Goal: Task Accomplishment & Management: Complete application form

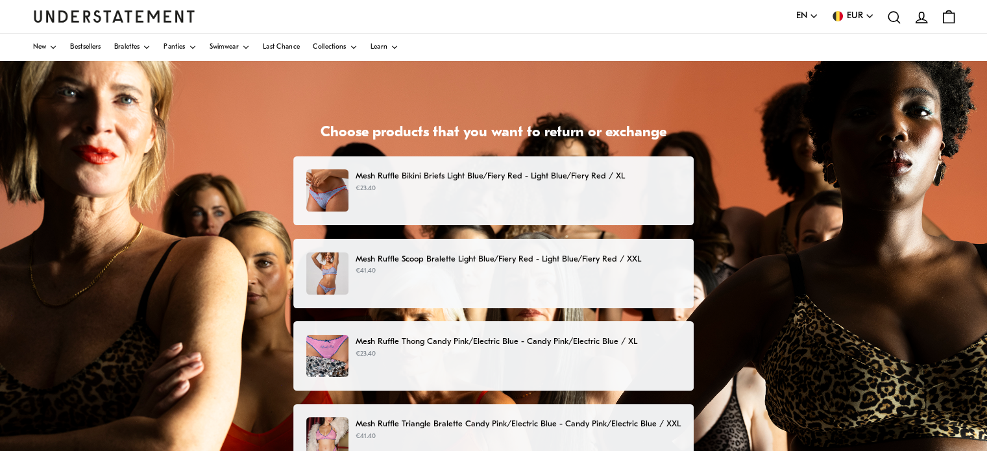
scroll to position [62, 0]
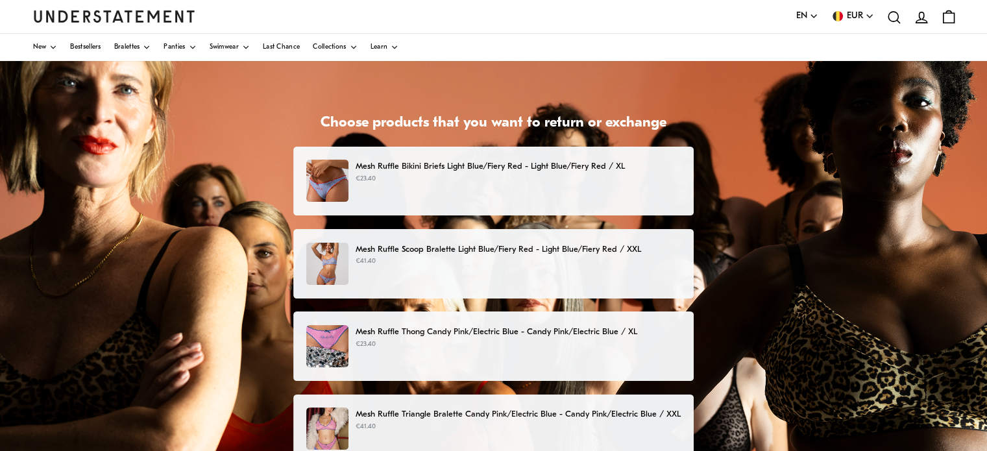
click at [605, 190] on div "Mesh Ruffle Bikini Briefs Light Blue/Fiery Red - Light Blue/Fiery Red / XL €23.…" at bounding box center [493, 181] width 374 height 42
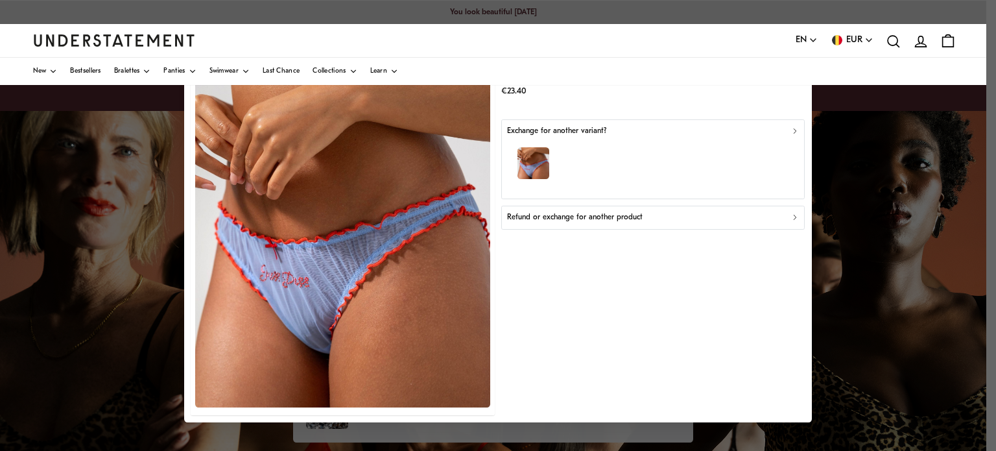
click at [608, 218] on p "Refund or exchange for another product" at bounding box center [575, 217] width 136 height 12
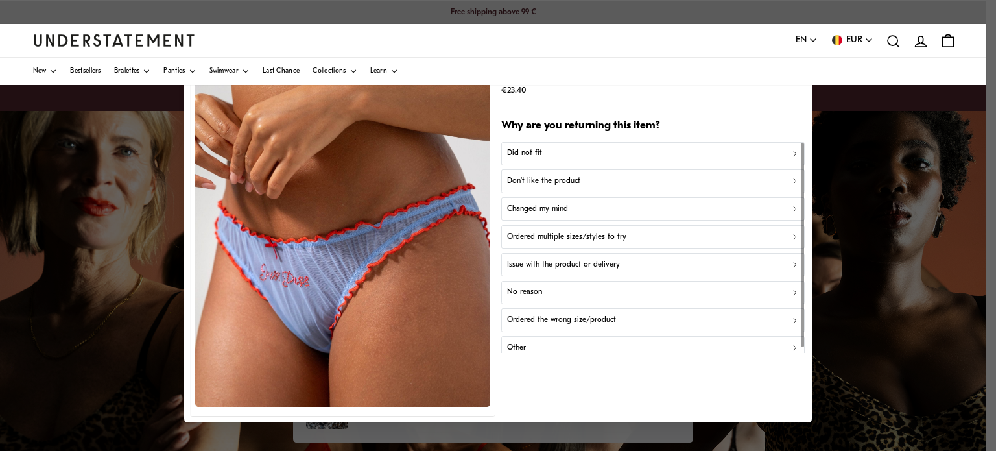
click at [551, 173] on button "Don't like the product" at bounding box center [653, 181] width 304 height 23
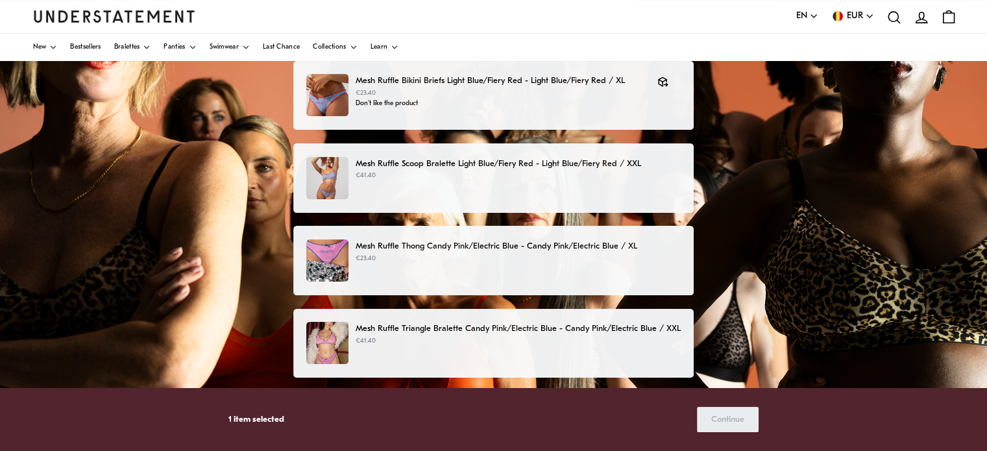
scroll to position [148, 0]
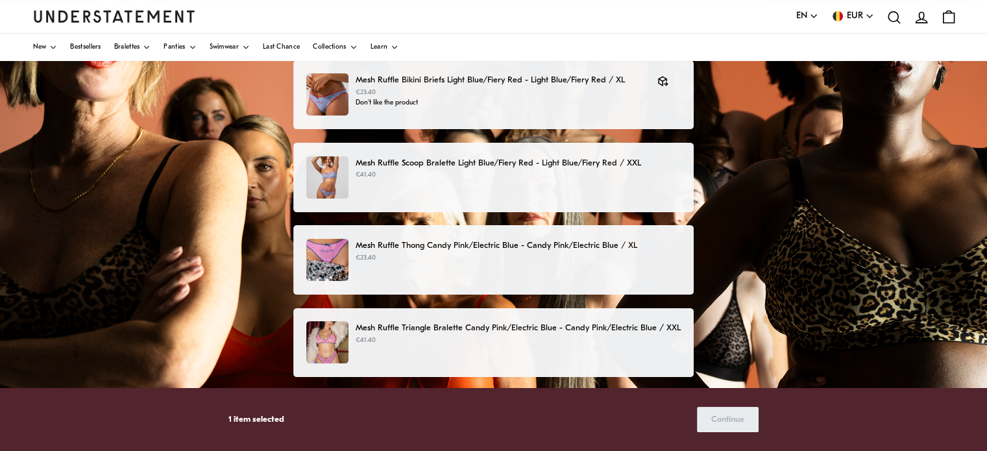
click at [501, 169] on p "Mesh Ruffle Scoop Bralette Light Blue/Fiery Red - Light Blue/Fiery Red / XXL" at bounding box center [518, 163] width 325 height 14
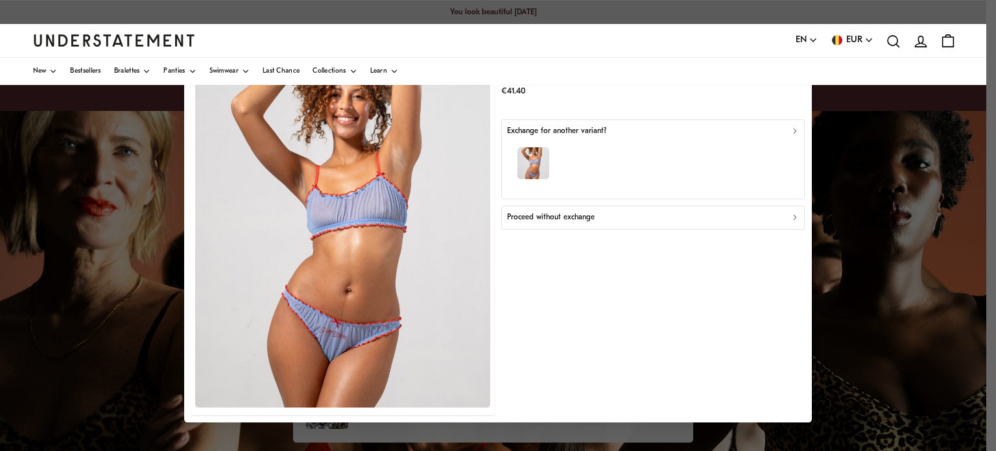
click at [575, 216] on p "Proceed without exchange" at bounding box center [551, 217] width 88 height 12
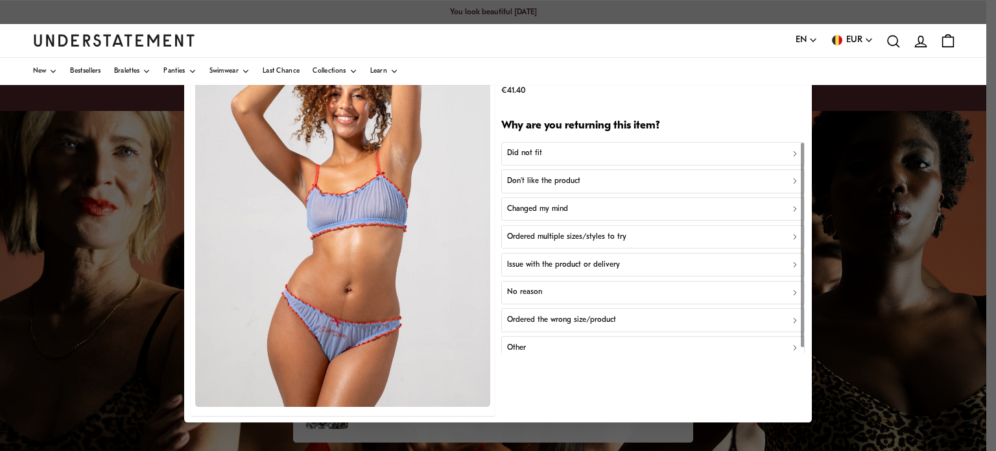
click at [550, 149] on div "Did not fit" at bounding box center [653, 154] width 293 height 12
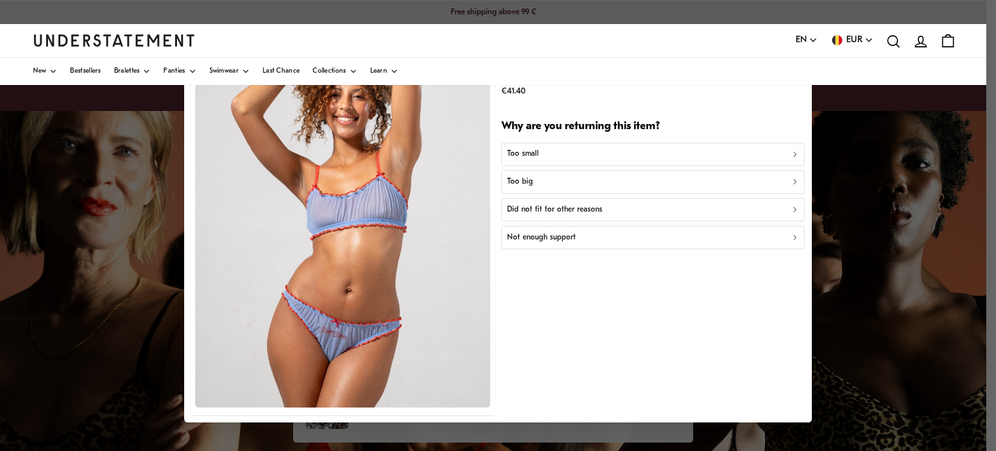
click at [553, 230] on button "Not enough support" at bounding box center [653, 237] width 304 height 23
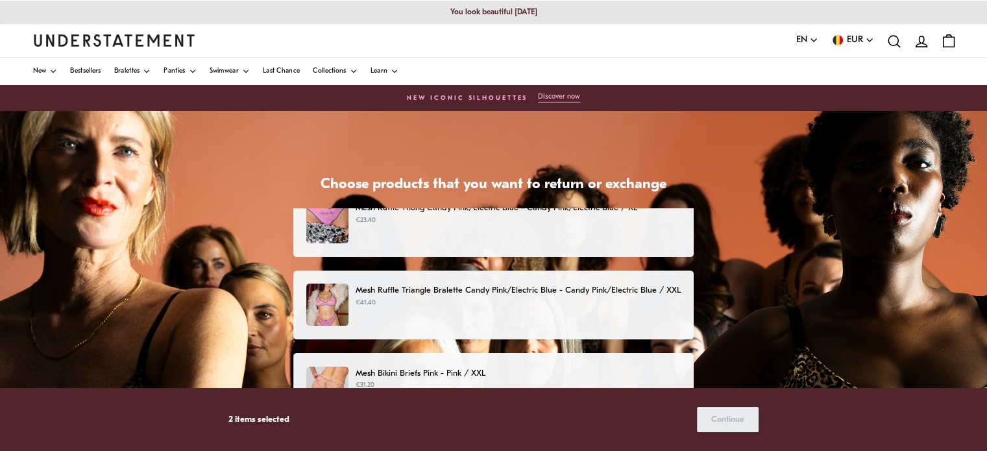
scroll to position [186, 0]
click at [535, 300] on p "€41.40" at bounding box center [518, 302] width 325 height 10
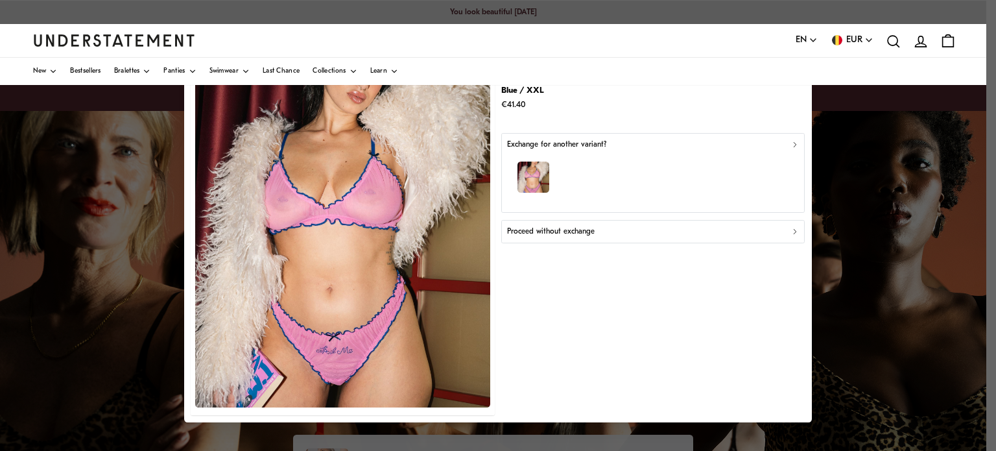
click at [579, 231] on p "Proceed without exchange" at bounding box center [551, 232] width 88 height 12
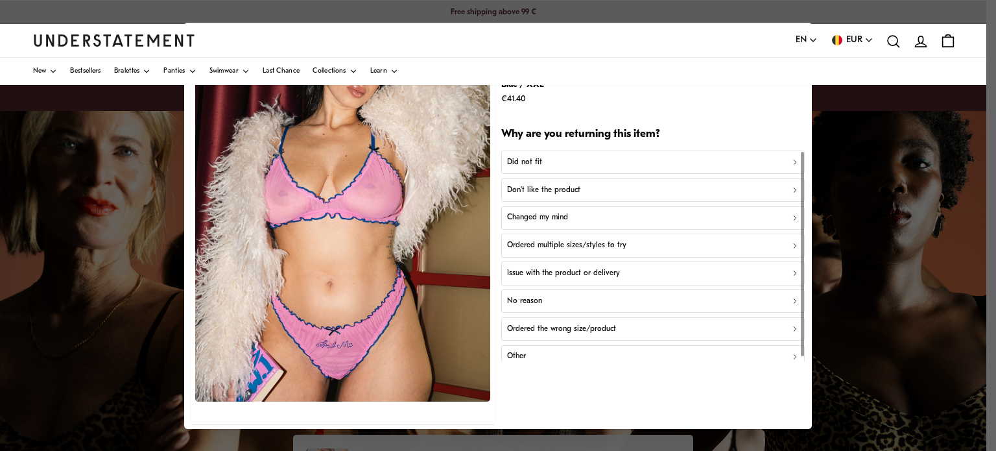
click at [560, 191] on p "Don't like the product" at bounding box center [543, 190] width 73 height 12
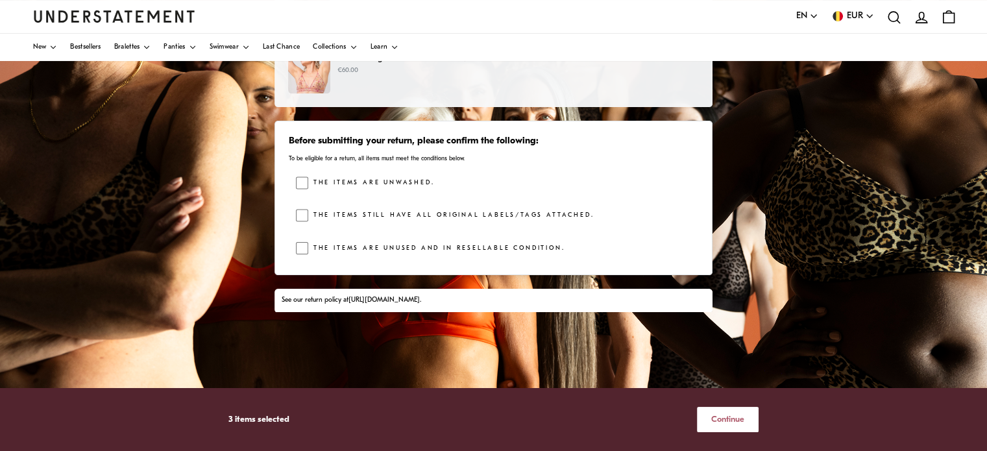
scroll to position [200, 0]
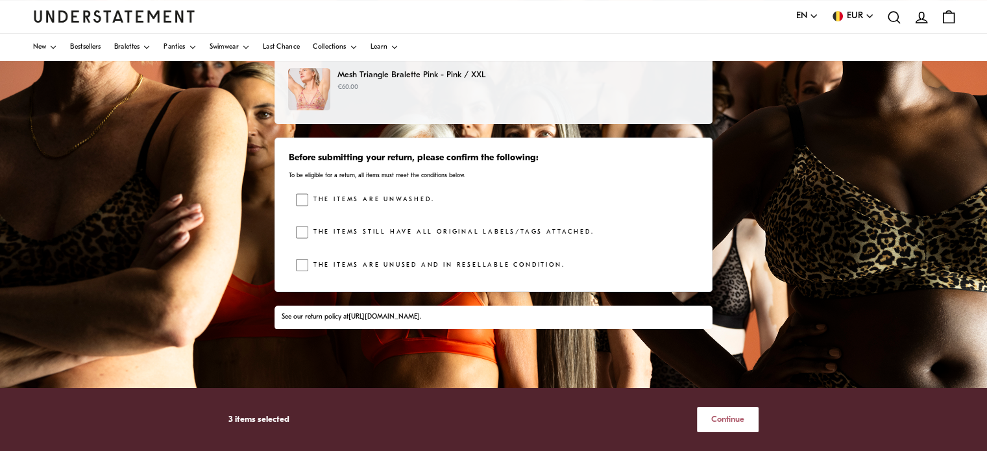
click at [714, 413] on span "Continue" at bounding box center [727, 419] width 33 height 24
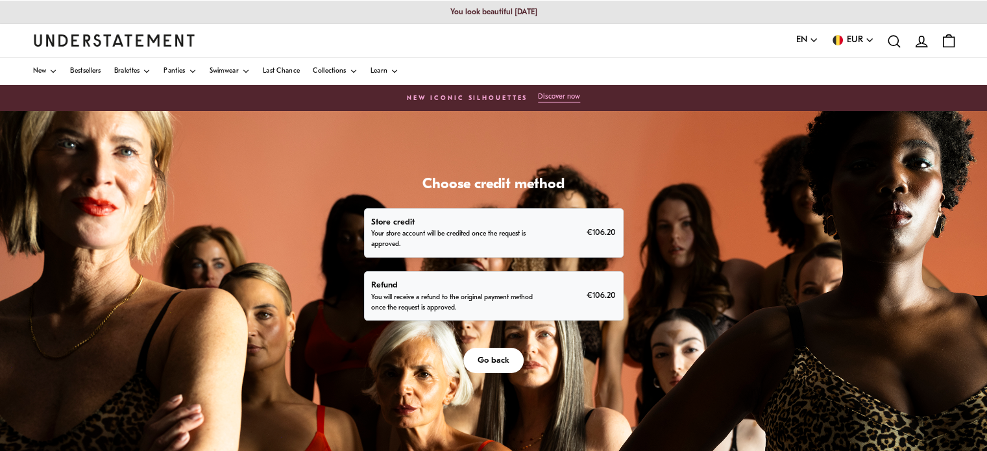
click at [485, 290] on p "Refund" at bounding box center [452, 285] width 162 height 14
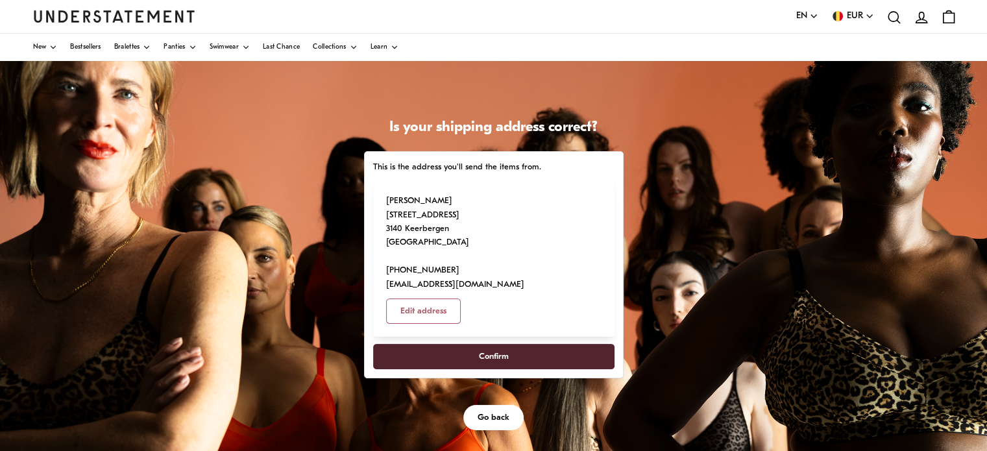
scroll to position [64, 0]
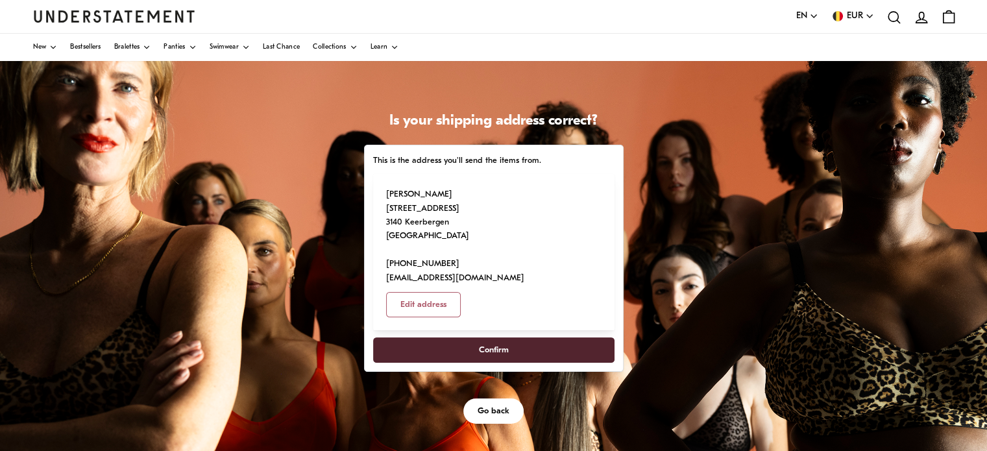
click at [437, 338] on span "Confirm" at bounding box center [493, 350] width 213 height 24
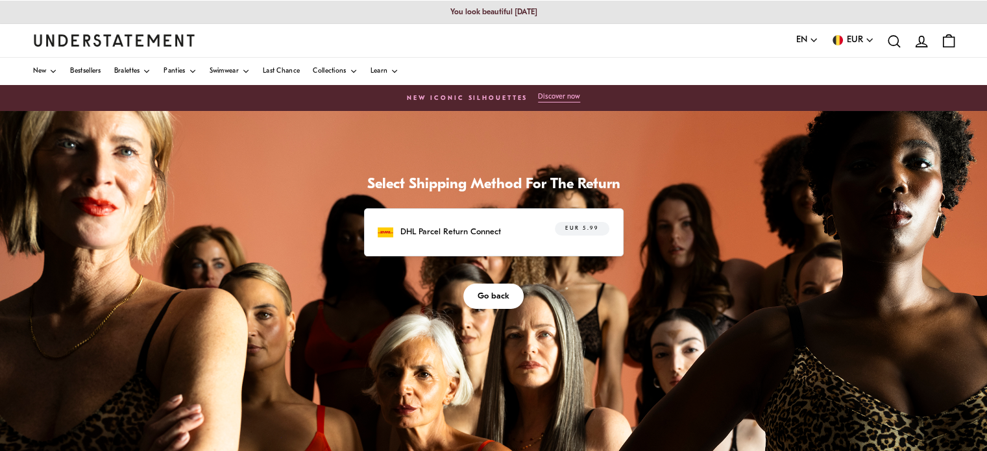
click at [494, 230] on p "DHL Parcel Return Connect" at bounding box center [450, 232] width 101 height 14
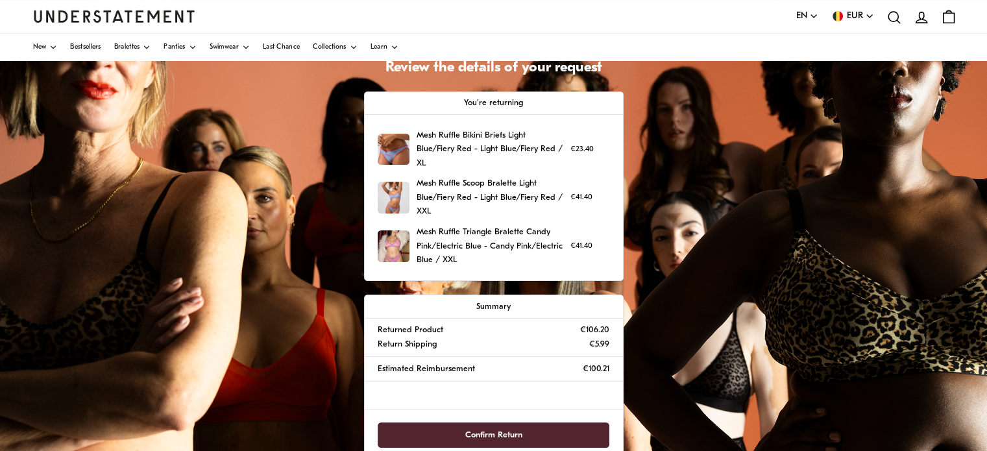
scroll to position [144, 0]
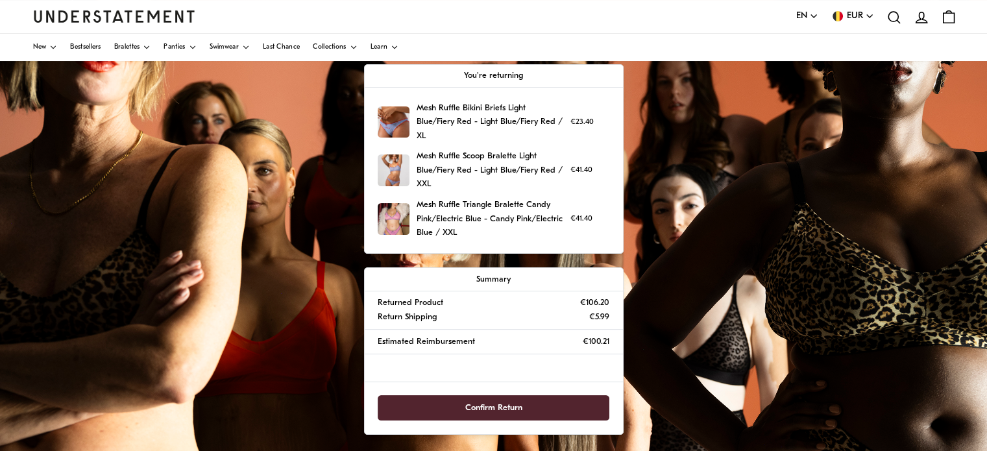
click at [540, 406] on span "Confirm Return" at bounding box center [493, 408] width 203 height 24
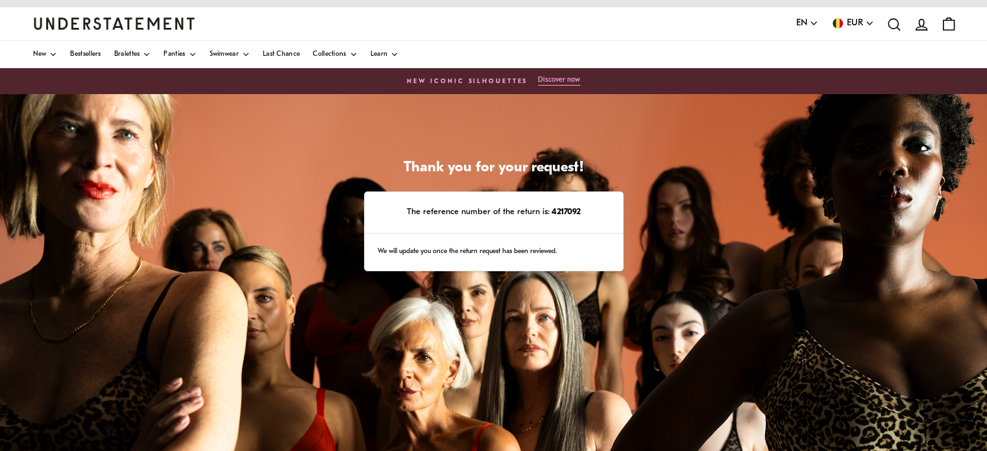
scroll to position [16, 0]
